Goal: Information Seeking & Learning: Learn about a topic

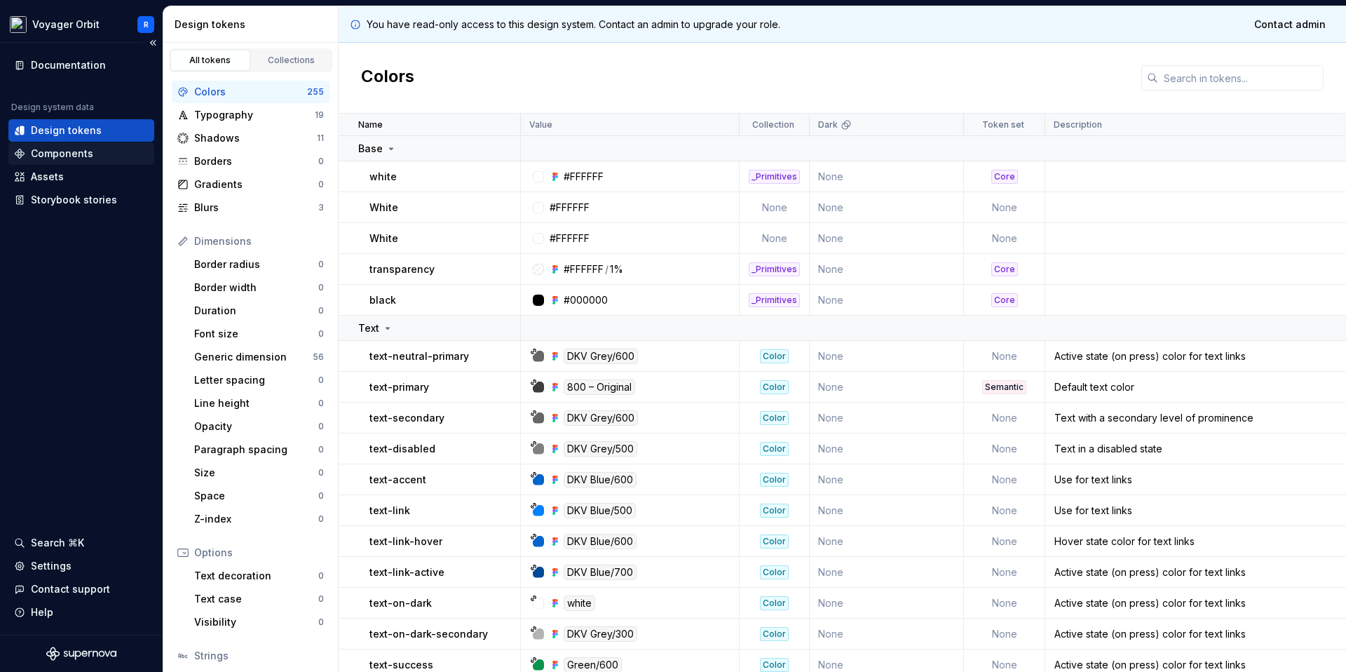
click at [55, 155] on div "Components" at bounding box center [62, 154] width 62 height 14
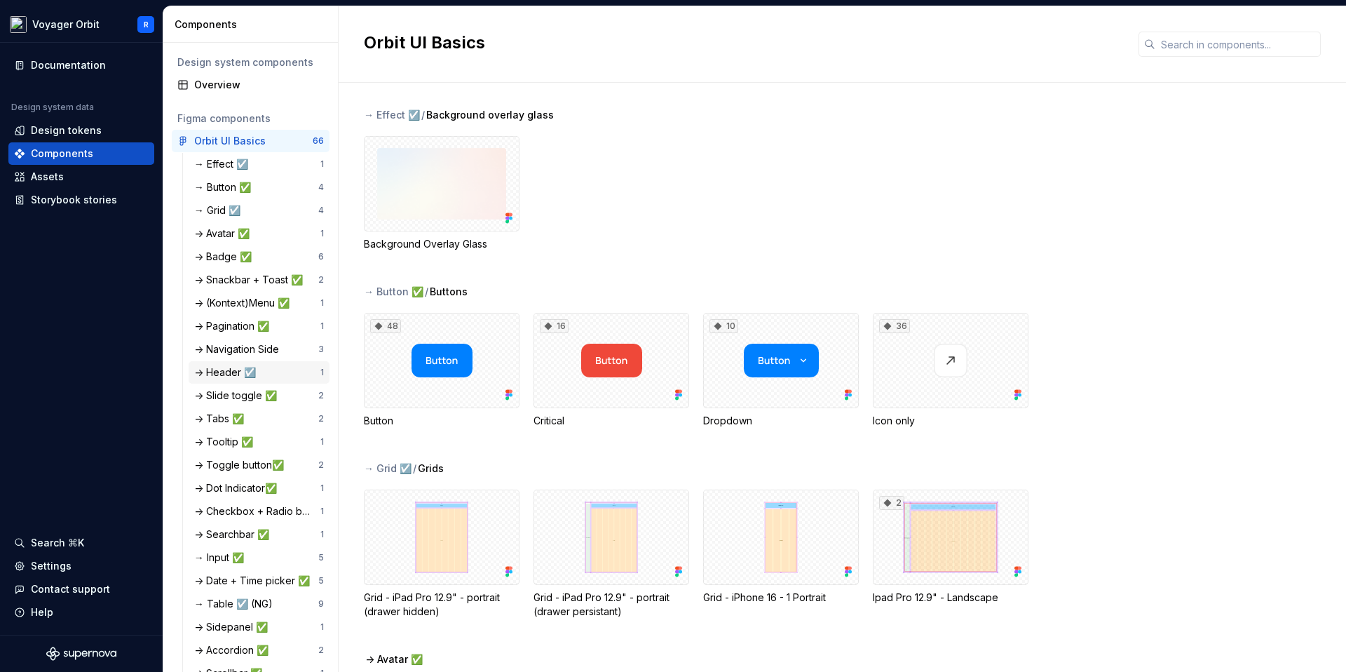
click at [246, 364] on div "-> Header ☑️ 1" at bounding box center [259, 372] width 141 height 22
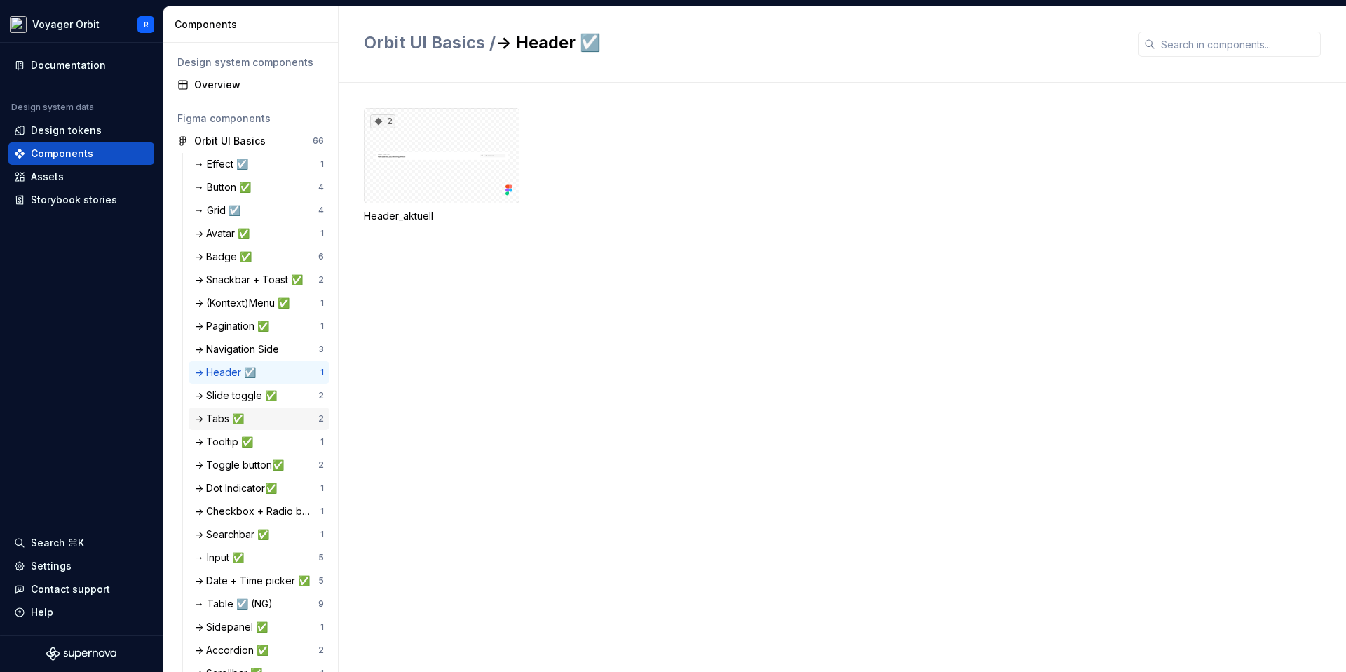
click at [271, 428] on div "-> Tabs ✅ 2" at bounding box center [259, 418] width 141 height 22
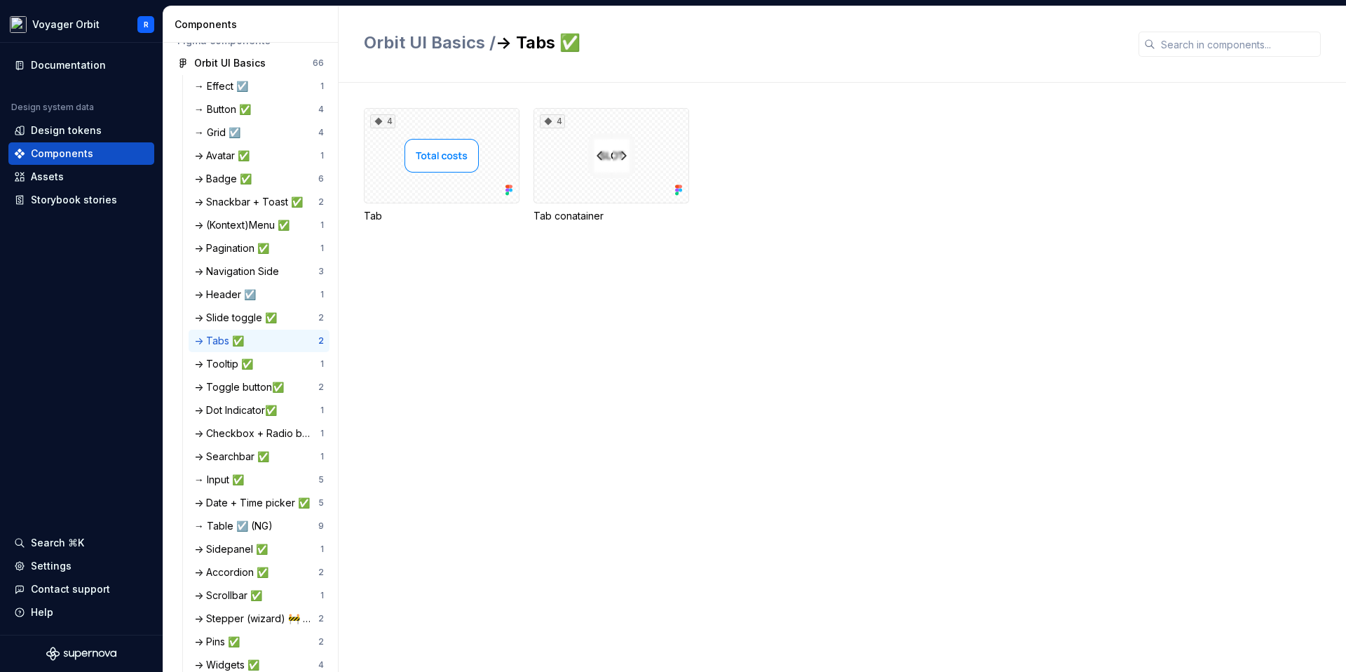
scroll to position [86, 0]
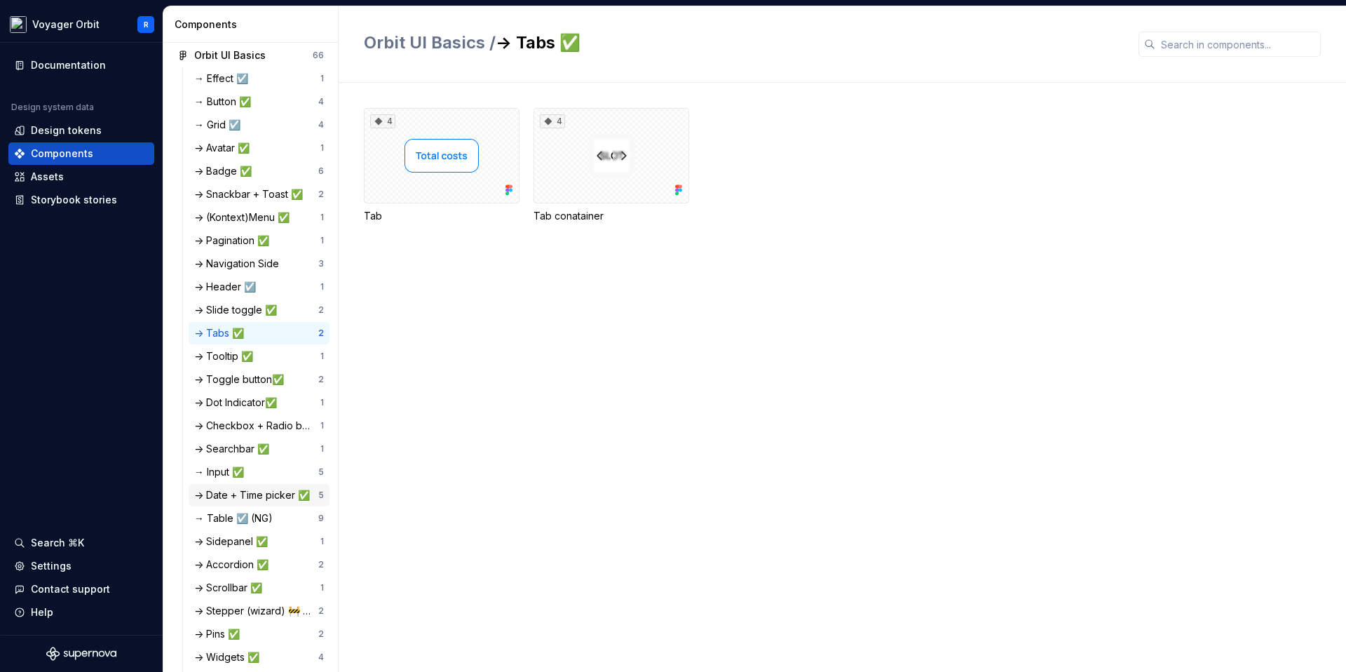
click at [269, 490] on div "-> Date + Time picker ✅" at bounding box center [254, 495] width 121 height 14
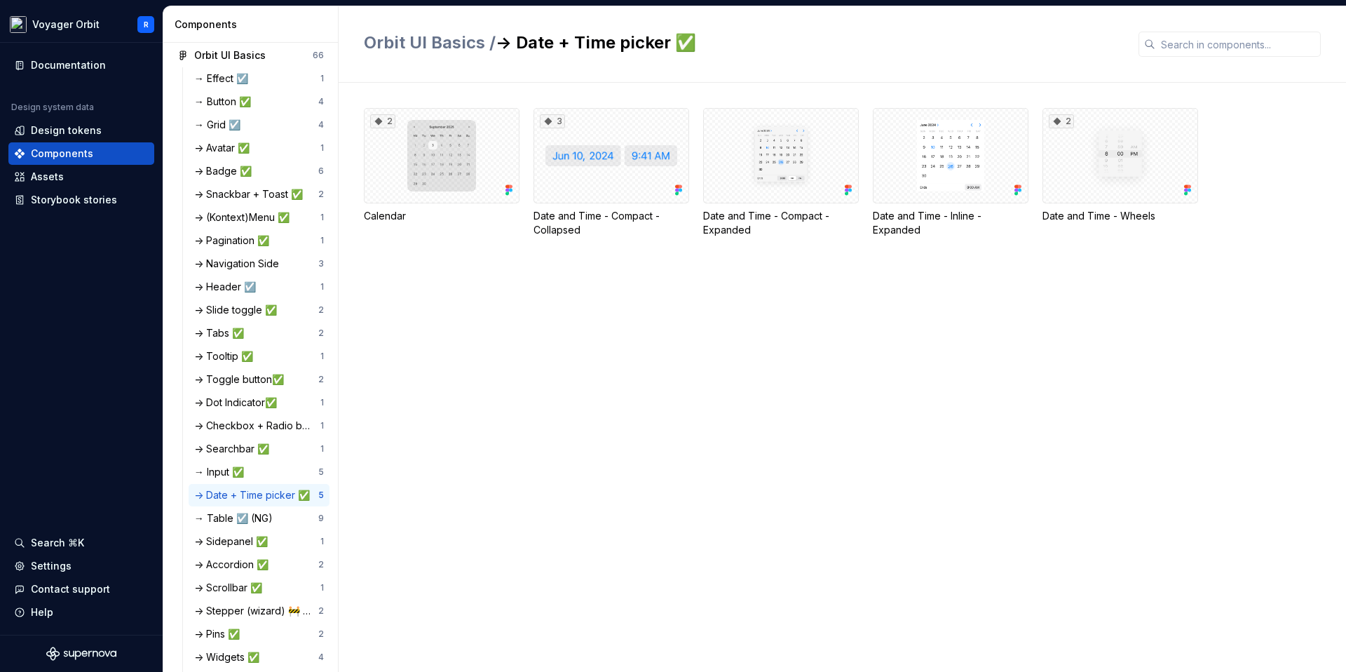
scroll to position [119, 0]
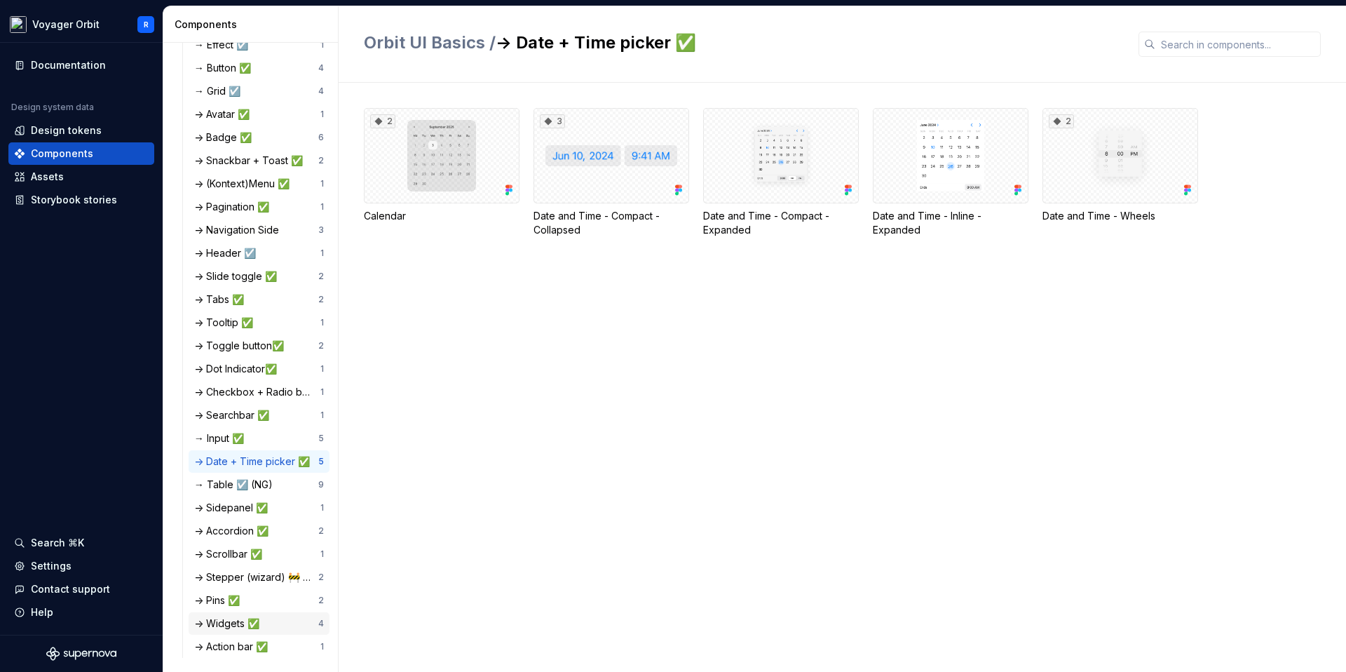
click at [271, 624] on div "-> Widgets ✅" at bounding box center [256, 623] width 124 height 14
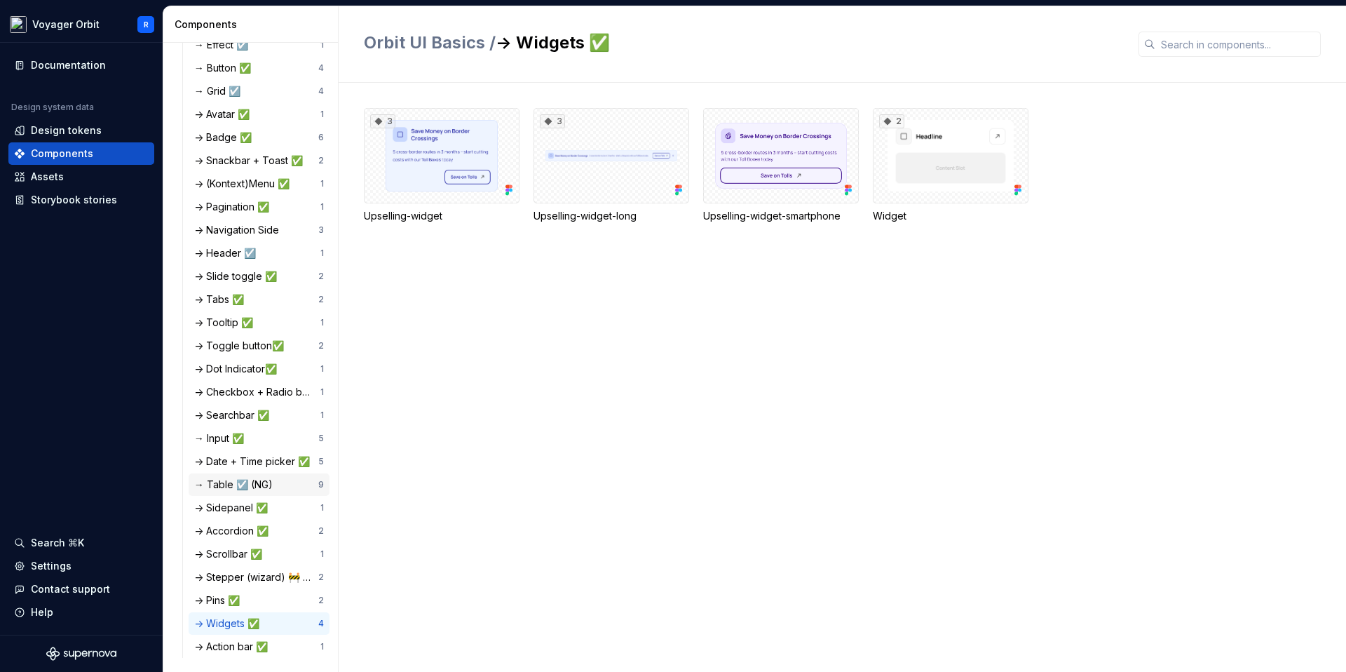
click at [272, 493] on div "→ Table ☑️ (NG) 9" at bounding box center [259, 484] width 141 height 22
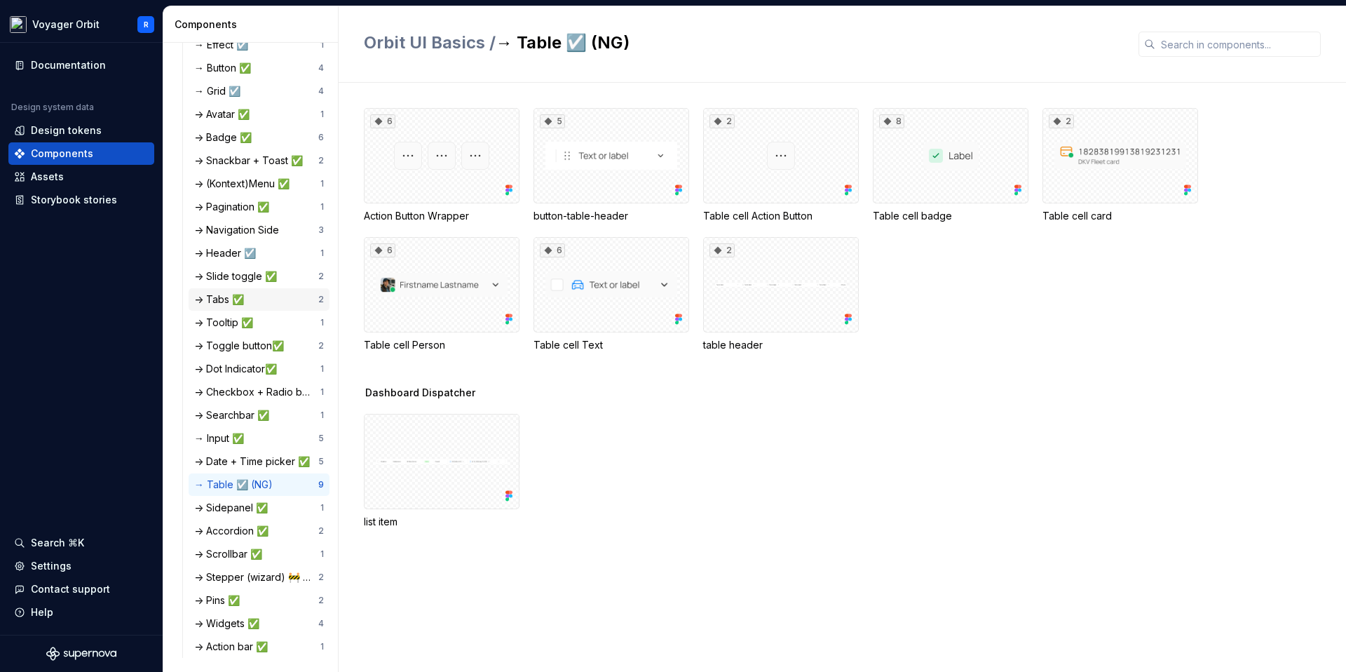
click at [263, 293] on div "-> Tabs ✅" at bounding box center [256, 299] width 124 height 14
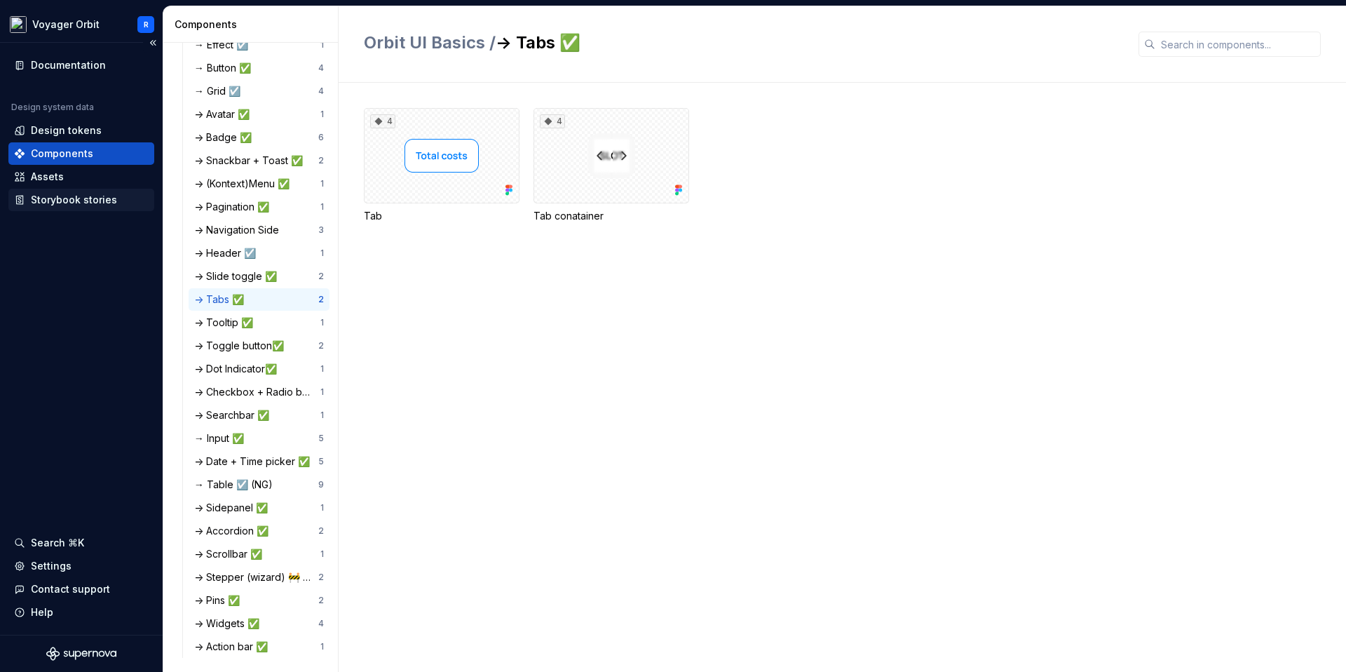
click at [120, 203] on div "Storybook stories" at bounding box center [81, 200] width 135 height 14
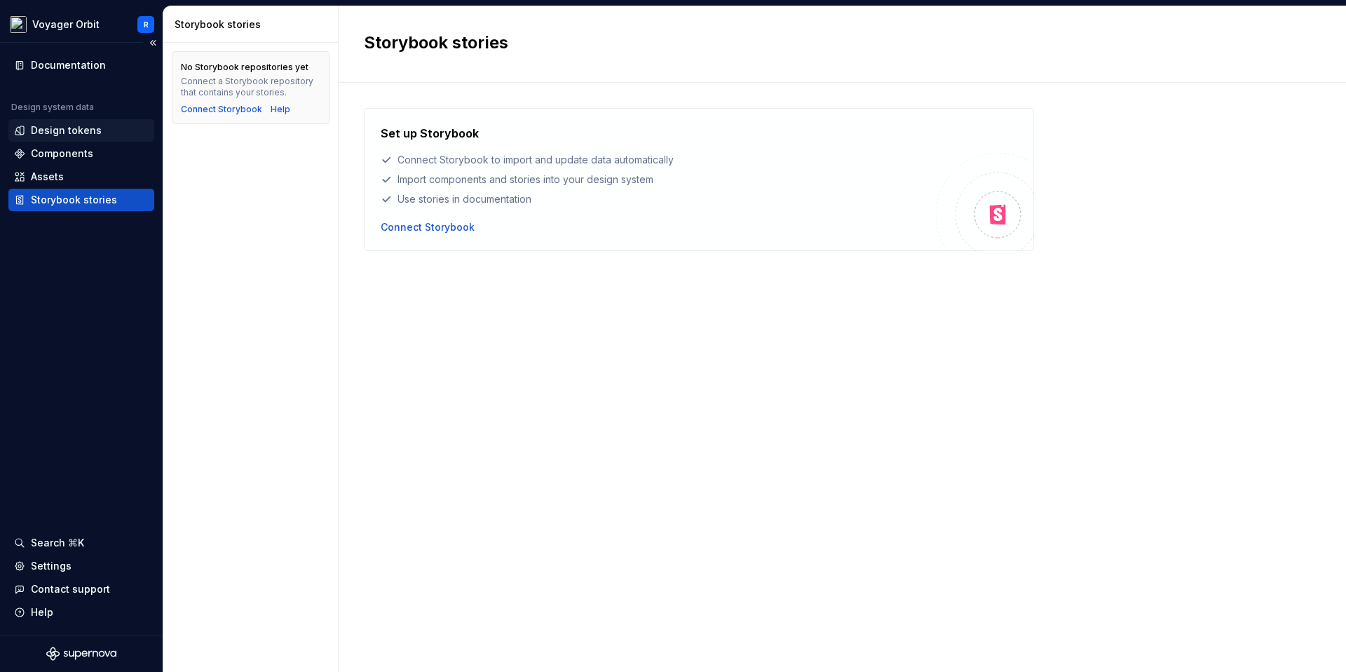
click at [86, 132] on div "Design tokens" at bounding box center [66, 130] width 71 height 14
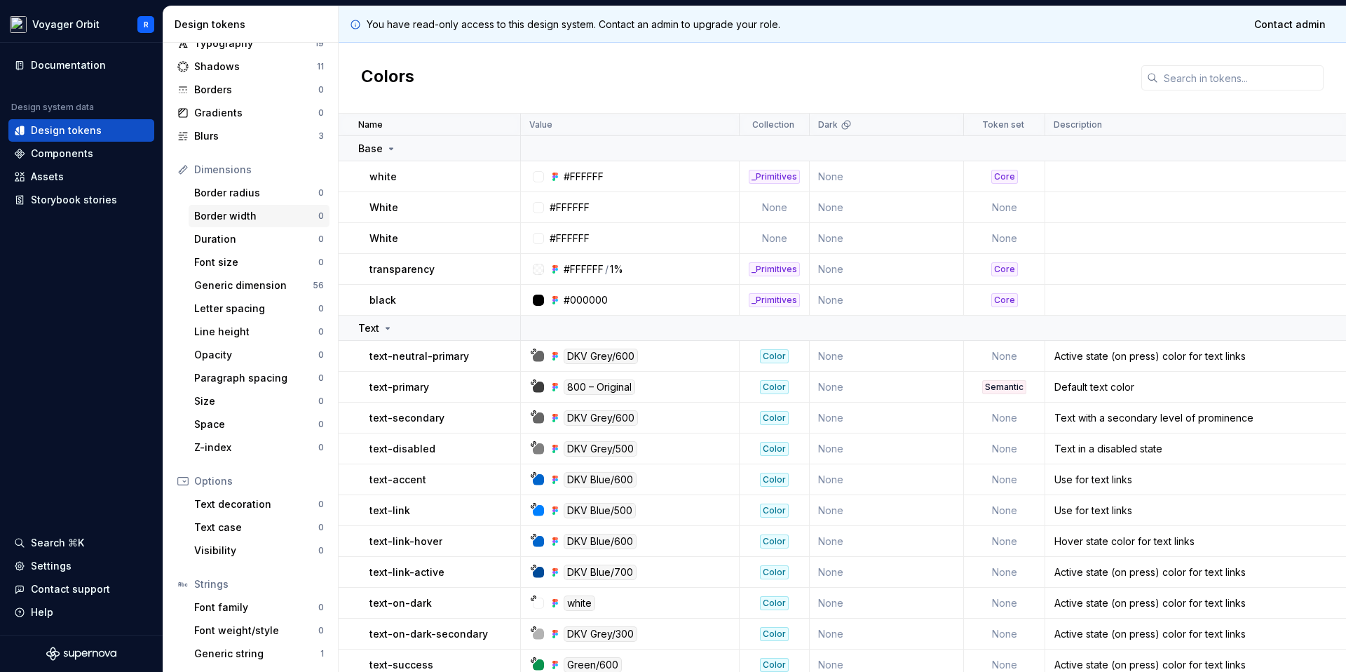
scroll to position [96, 0]
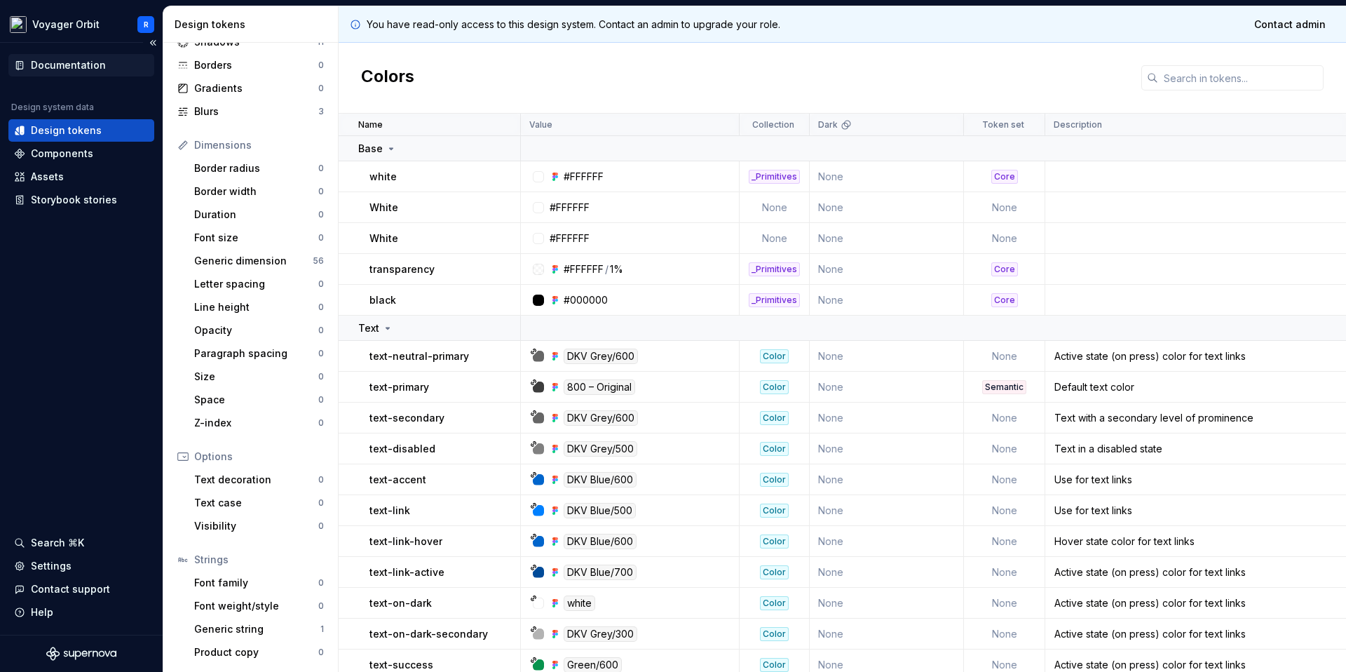
click at [84, 59] on div "Documentation" at bounding box center [68, 65] width 75 height 14
